Goal: Information Seeking & Learning: Learn about a topic

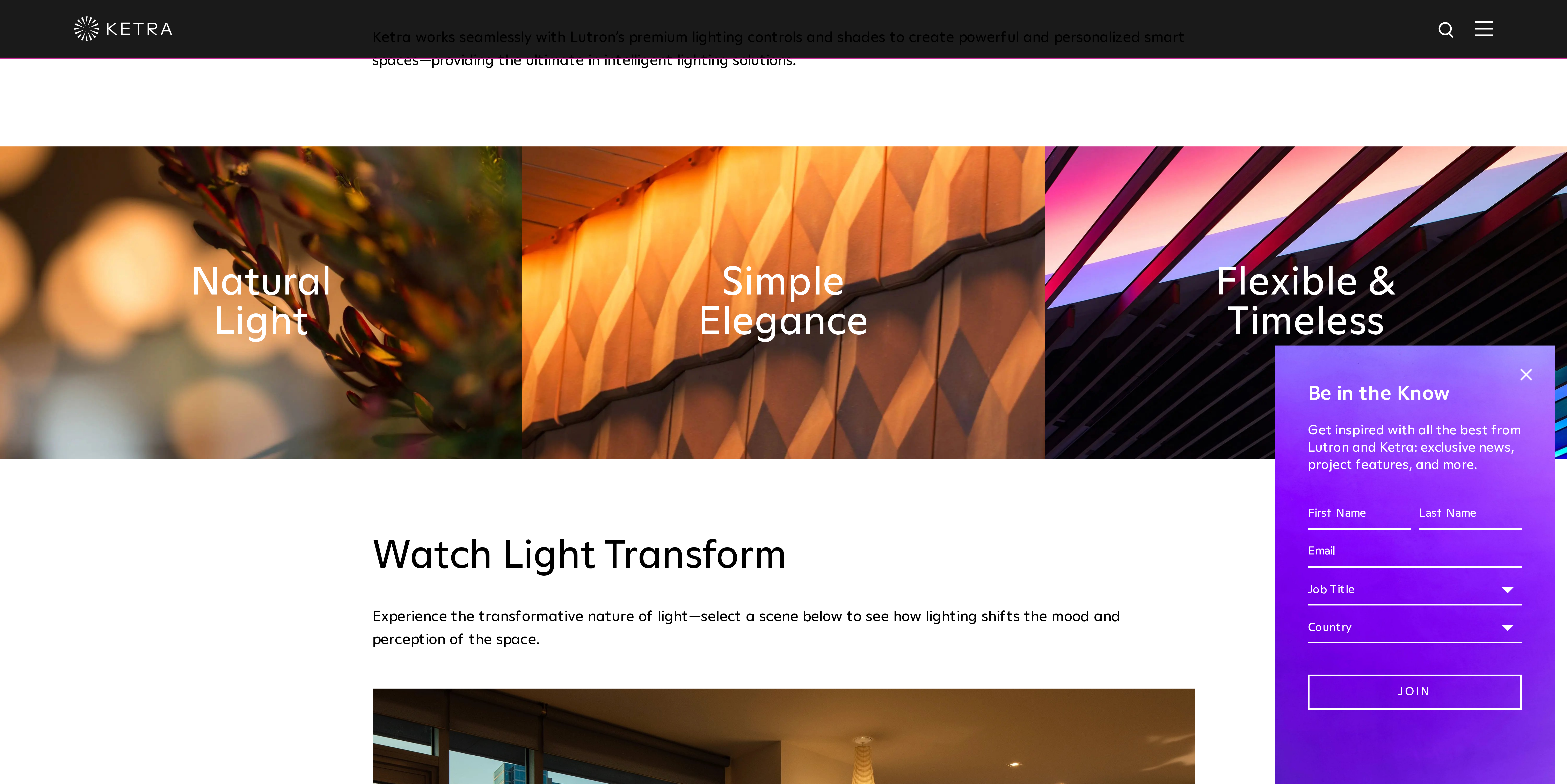
scroll to position [267, 0]
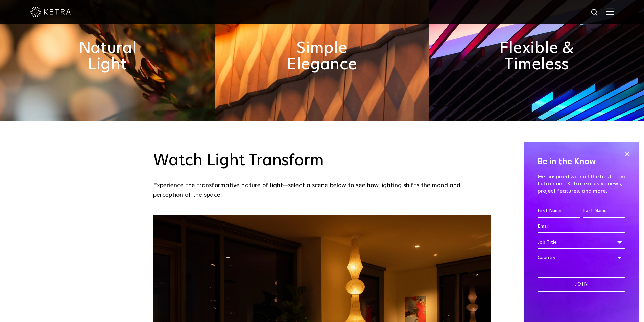
click at [327, 125] on div "Watch Light Transform Experience the transformative nature of light—select a sc…" at bounding box center [322, 168] width 644 height 94
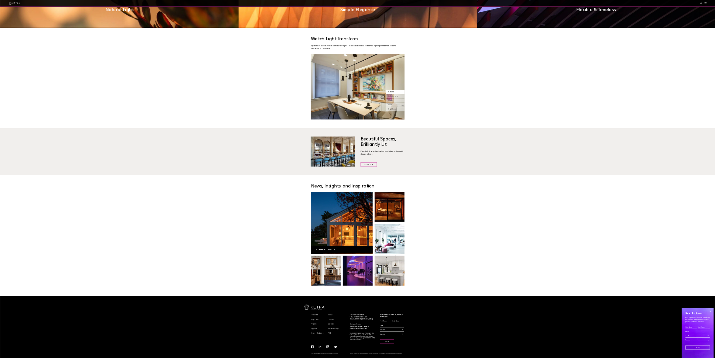
scroll to position [1419, 0]
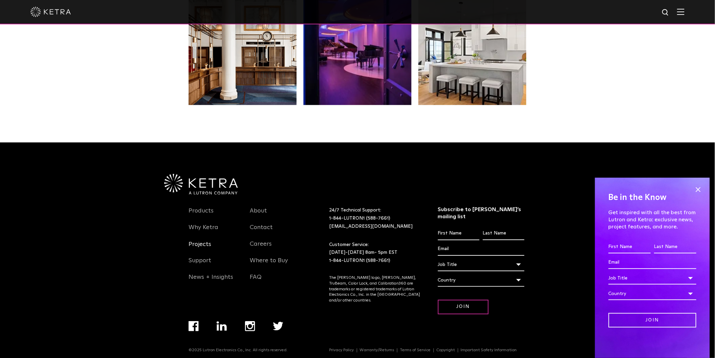
click at [205, 245] on link "Projects" at bounding box center [200, 248] width 23 height 16
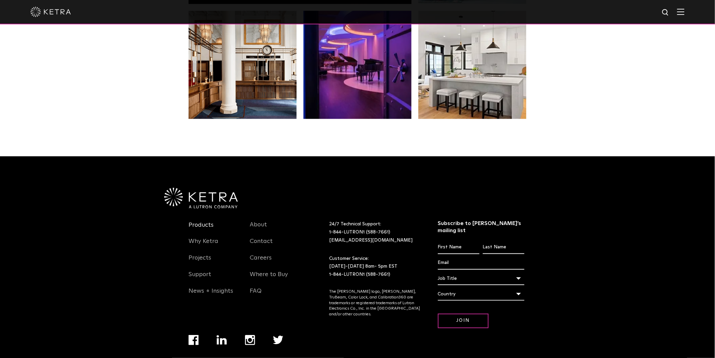
click at [199, 228] on link "Products" at bounding box center [201, 229] width 25 height 16
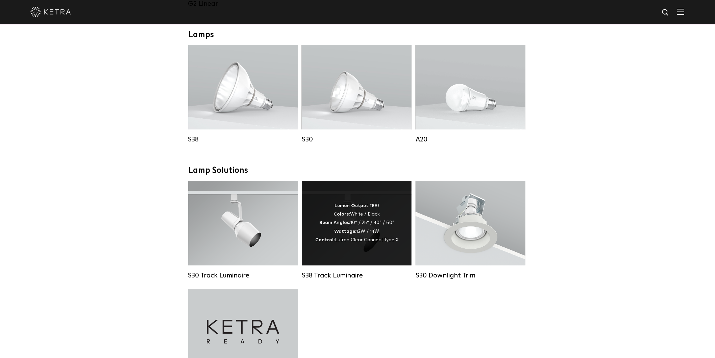
scroll to position [526, 0]
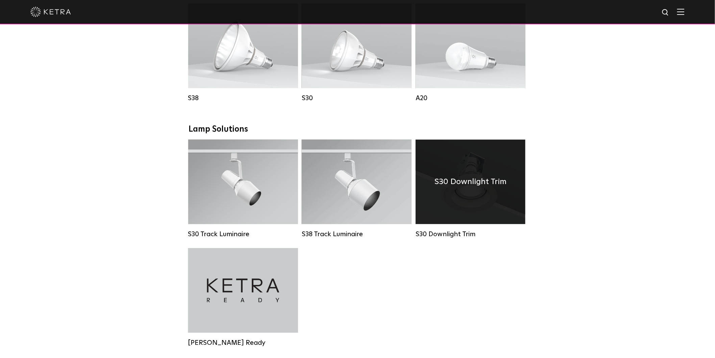
click at [494, 221] on div "S30 Downlight Trim" at bounding box center [471, 182] width 110 height 85
